Goal: Download file/media

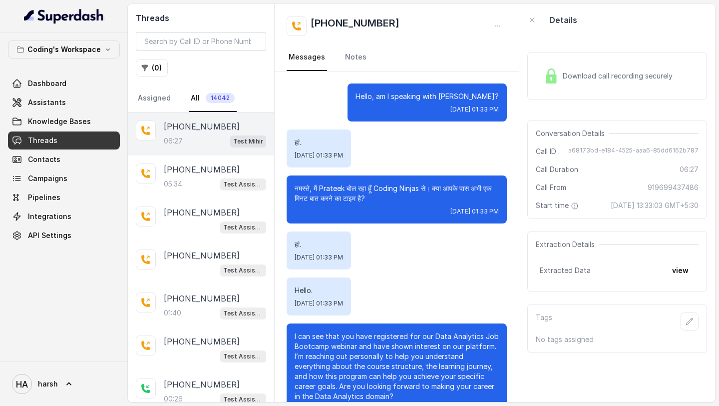
scroll to position [3127, 0]
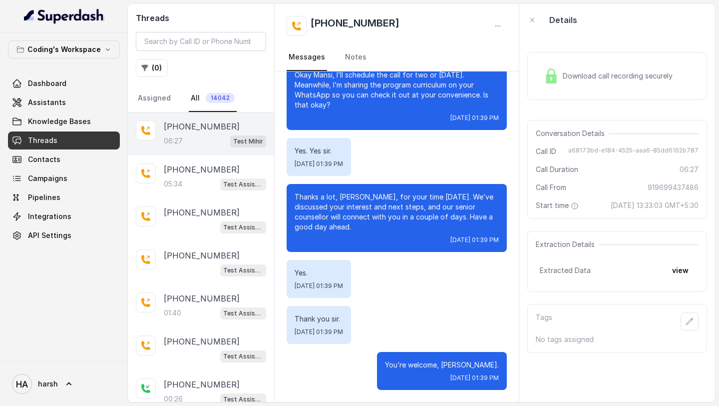
click at [214, 147] on div "06:27 Test Mihir" at bounding box center [215, 140] width 102 height 13
click at [217, 167] on p "[PHONE_NUMBER]" at bounding box center [202, 169] width 76 height 12
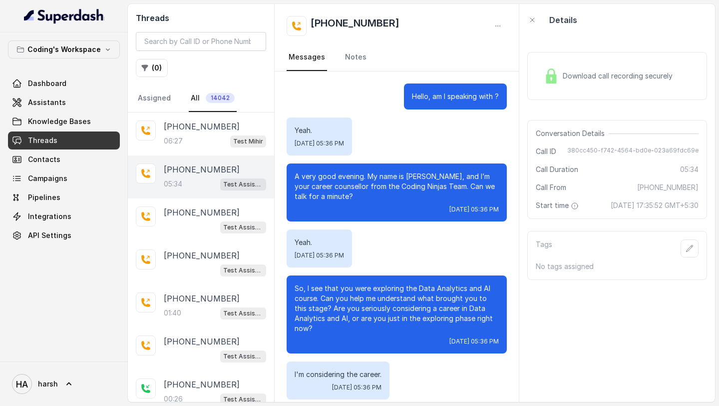
click at [591, 85] on div "Download call recording securely" at bounding box center [608, 75] width 137 height 23
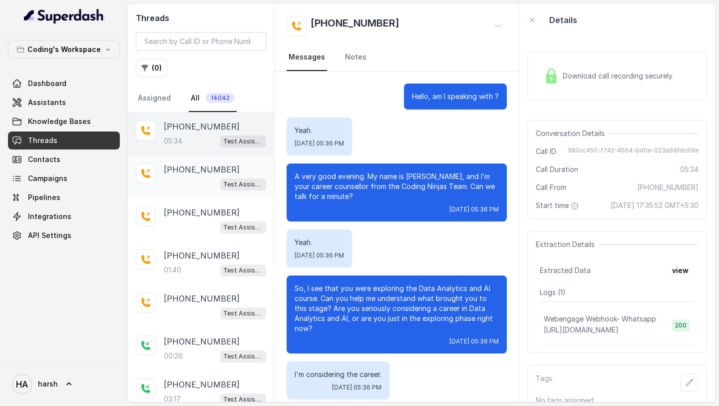
scroll to position [1636, 0]
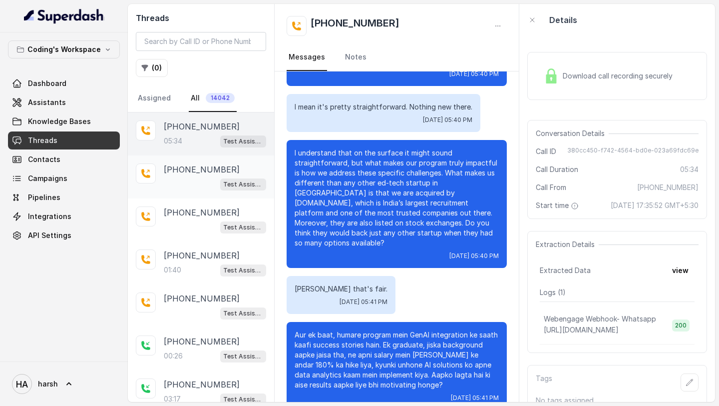
click at [207, 184] on div "Test Assistant-3" at bounding box center [215, 183] width 102 height 13
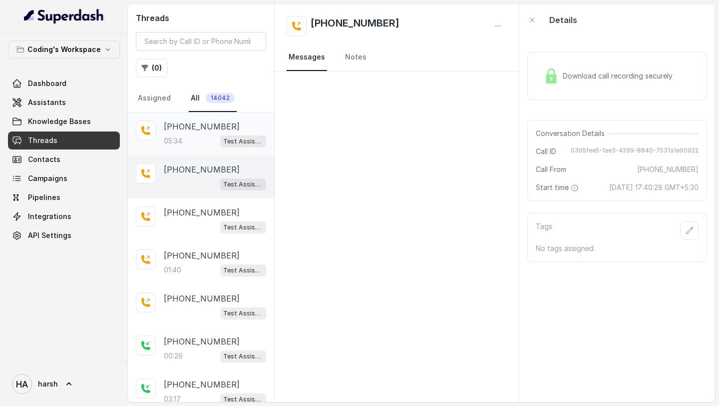
click at [208, 131] on p "[PHONE_NUMBER]" at bounding box center [202, 126] width 76 height 12
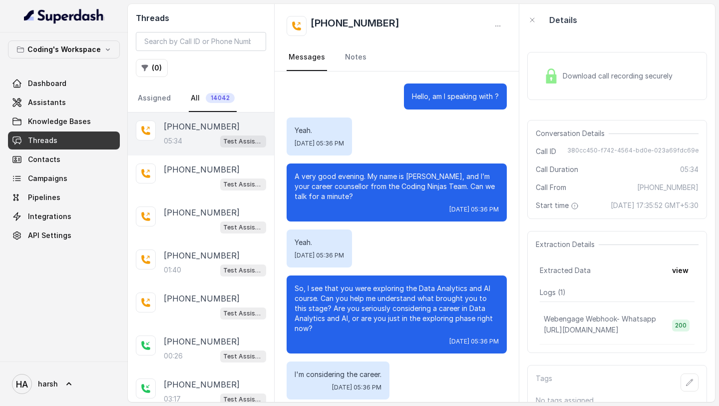
scroll to position [1636, 0]
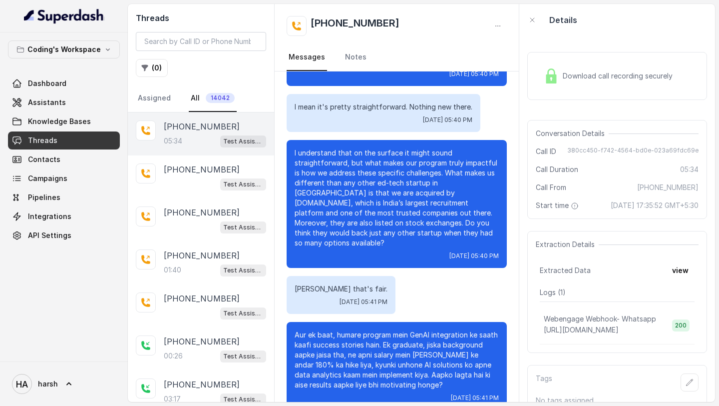
click at [627, 61] on div "Download call recording securely" at bounding box center [618, 76] width 180 height 48
click at [594, 70] on div "Download call recording securely" at bounding box center [608, 75] width 137 height 23
click at [580, 80] on span "Download call recording securely" at bounding box center [620, 76] width 114 height 10
click at [580, 81] on div "Download call recording securely" at bounding box center [608, 75] width 137 height 23
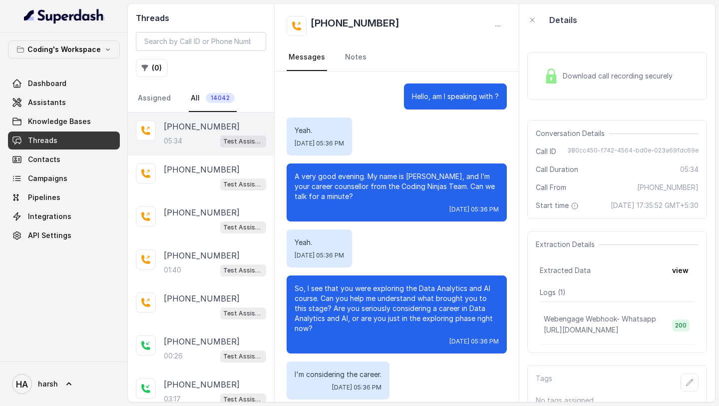
scroll to position [1636, 0]
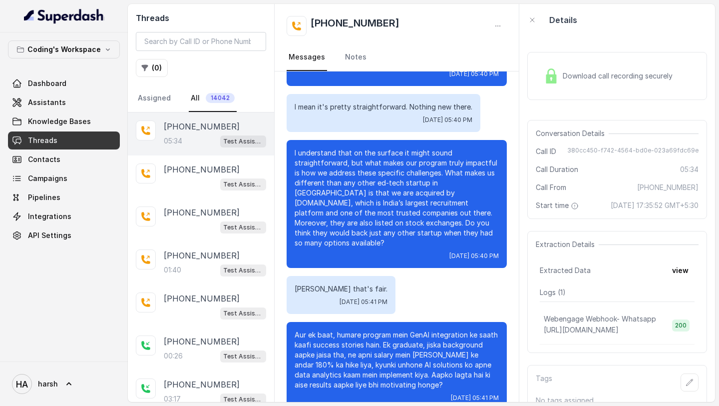
click at [618, 71] on span "Download call recording securely" at bounding box center [620, 76] width 114 height 10
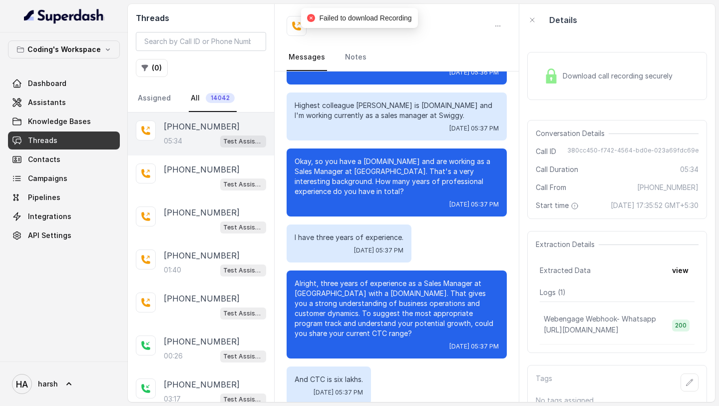
scroll to position [0, 0]
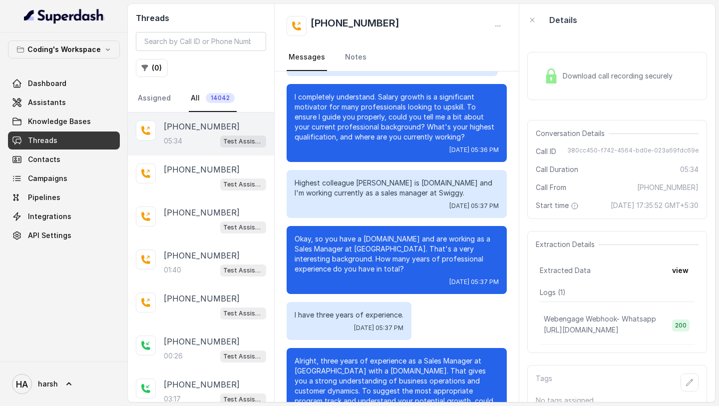
scroll to position [512, 0]
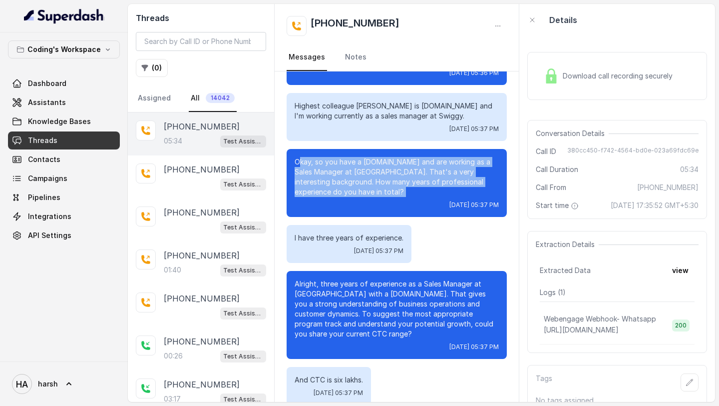
drag, startPoint x: 300, startPoint y: 164, endPoint x: 382, endPoint y: 202, distance: 90.3
click at [382, 202] on div "Okay, so you have a [DOMAIN_NAME] and are working as a Sales Manager at [GEOGRA…" at bounding box center [397, 183] width 220 height 68
click at [382, 202] on div "[DATE] 05:37 PM" at bounding box center [397, 205] width 204 height 8
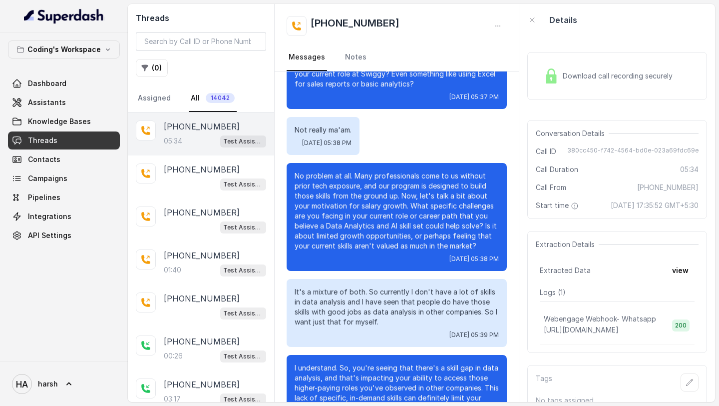
scroll to position [883, 0]
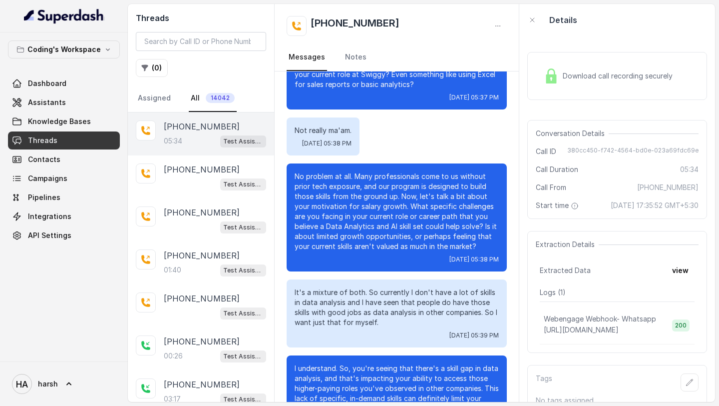
click at [592, 79] on span "Download call recording securely" at bounding box center [620, 76] width 114 height 10
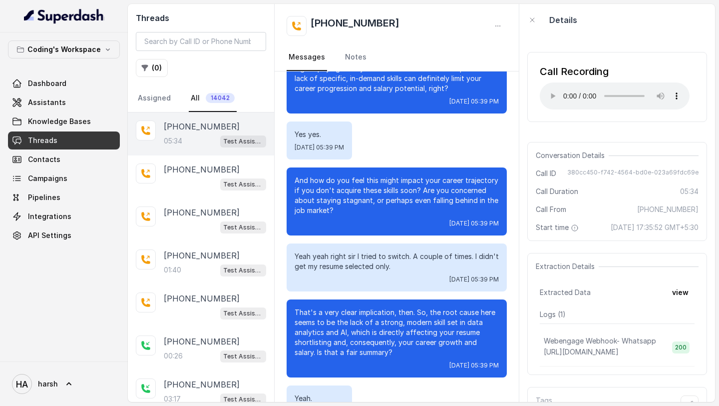
scroll to position [1203, 0]
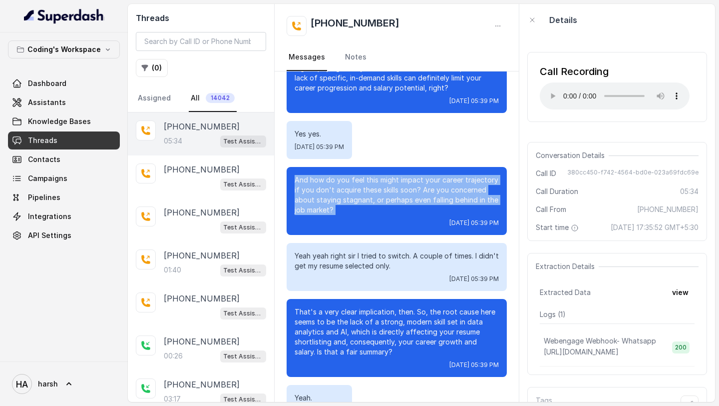
drag, startPoint x: 295, startPoint y: 169, endPoint x: 353, endPoint y: 210, distance: 71.4
click at [353, 210] on div "And how do you feel this might impact your career trajectory if you don't acqui…" at bounding box center [397, 201] width 220 height 68
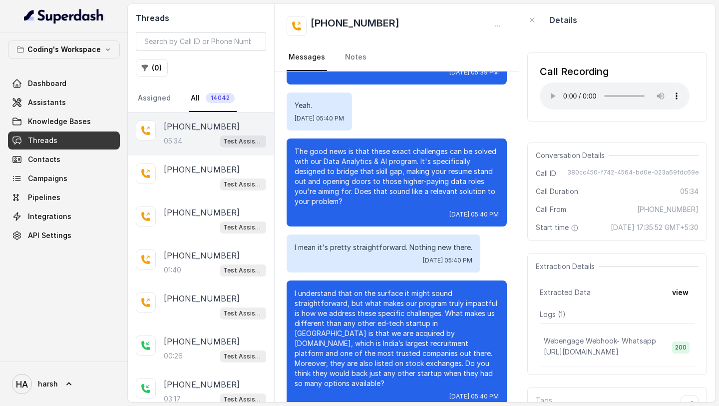
scroll to position [1497, 0]
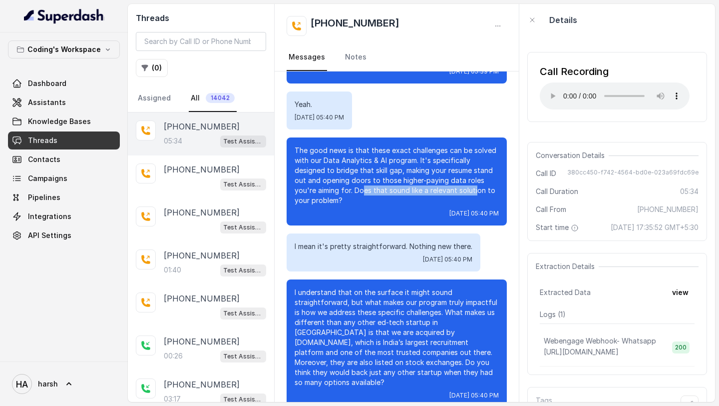
drag, startPoint x: 364, startPoint y: 182, endPoint x: 476, endPoint y: 181, distance: 111.4
click at [476, 181] on p "The good news is that these exact challenges can be solved with our Data Analyt…" at bounding box center [397, 175] width 204 height 60
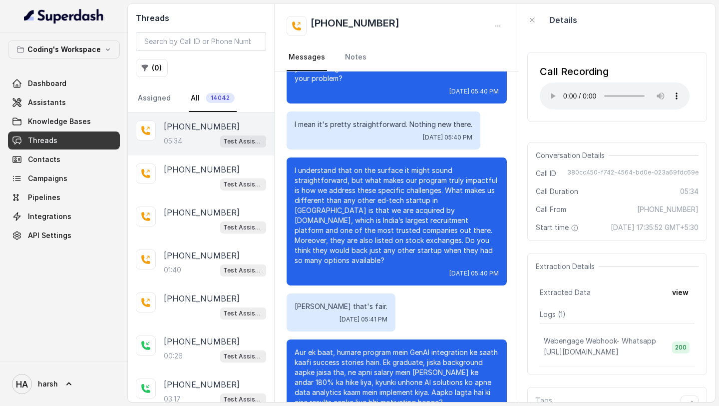
scroll to position [1636, 0]
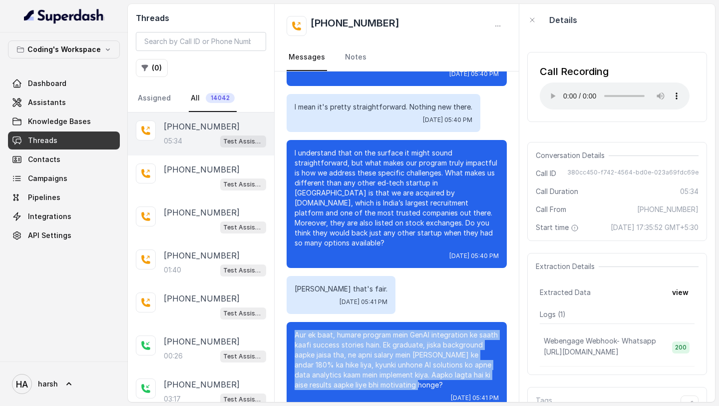
drag, startPoint x: 294, startPoint y: 315, endPoint x: 408, endPoint y: 365, distance: 124.2
click at [408, 365] on div "Aur ek baat, humare program mein GenAI integration ke saath kaafi success stori…" at bounding box center [397, 366] width 220 height 88
